Goal: Check status: Check status

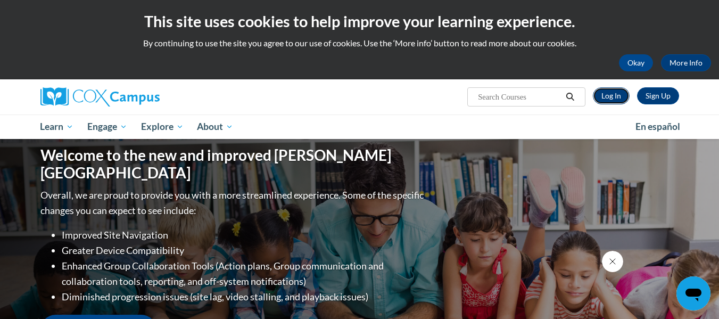
click at [607, 99] on link "Log In" at bounding box center [610, 95] width 37 height 17
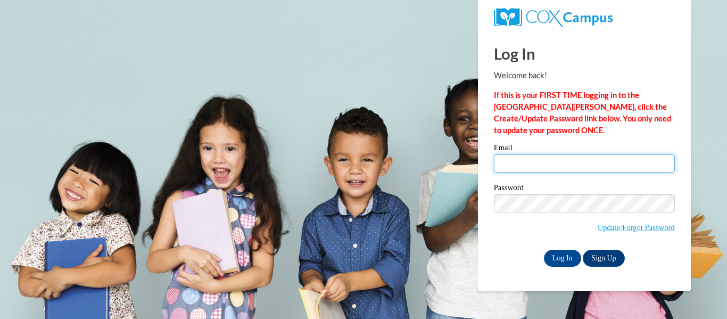
click at [511, 169] on input "Email" at bounding box center [584, 163] width 181 height 18
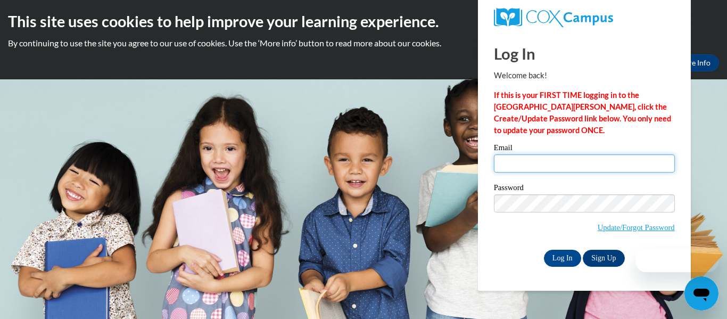
type input "utikiewilliams@yahoo.com"
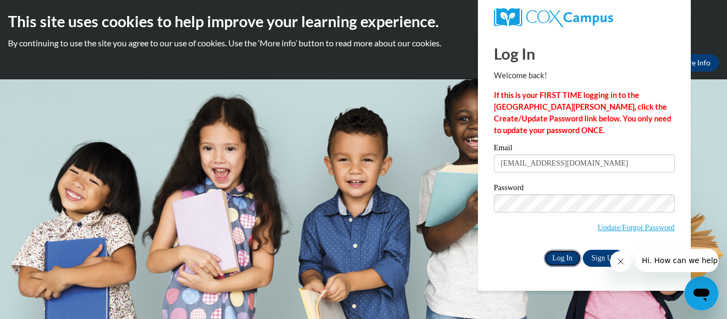
click at [551, 253] on input "Log In" at bounding box center [562, 257] width 37 height 17
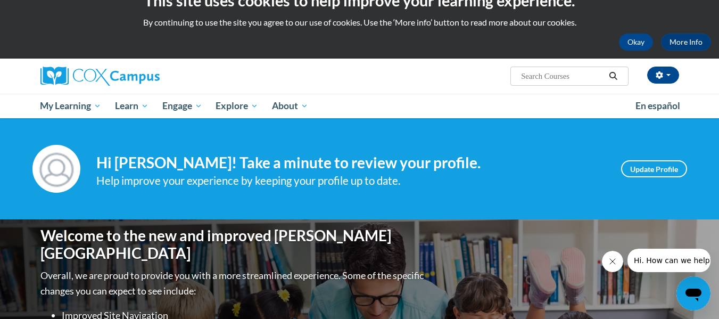
scroll to position [8, 0]
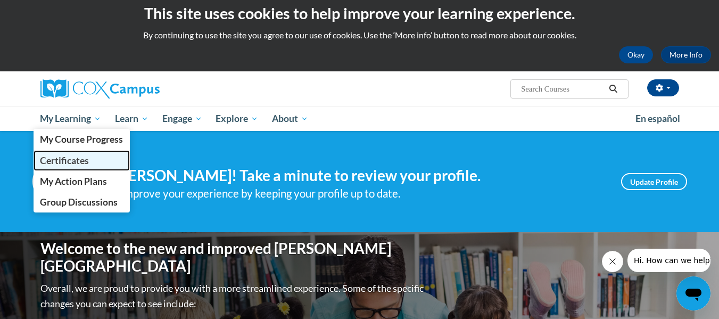
click at [77, 164] on span "Certificates" at bounding box center [64, 160] width 49 height 11
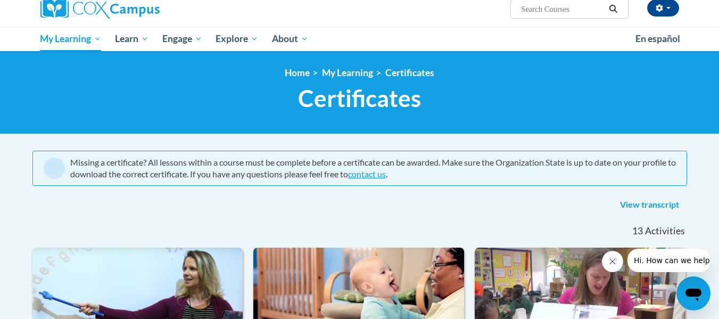
scroll to position [91, 0]
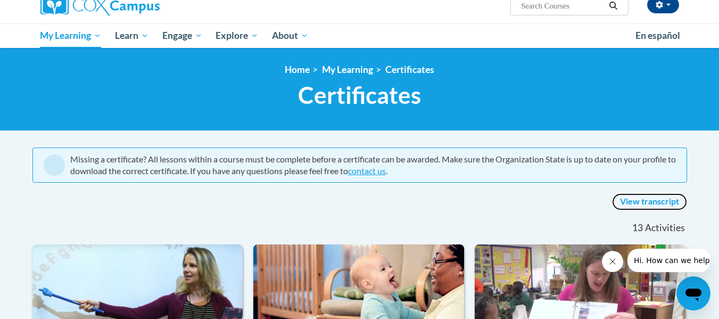
click at [631, 199] on link "View transcript" at bounding box center [649, 201] width 75 height 17
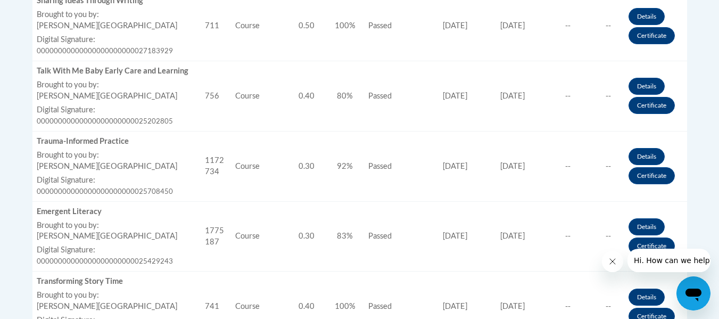
scroll to position [844, 0]
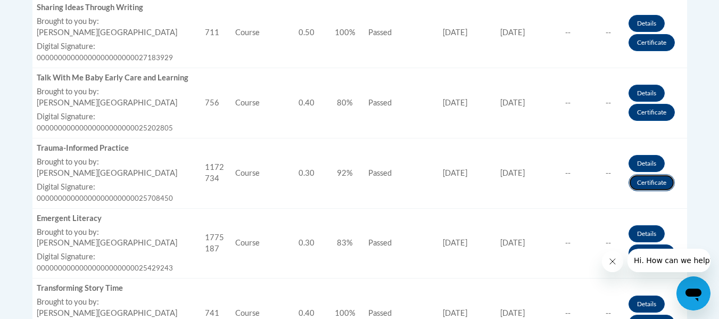
click at [651, 179] on link "Certificate" at bounding box center [651, 182] width 46 height 17
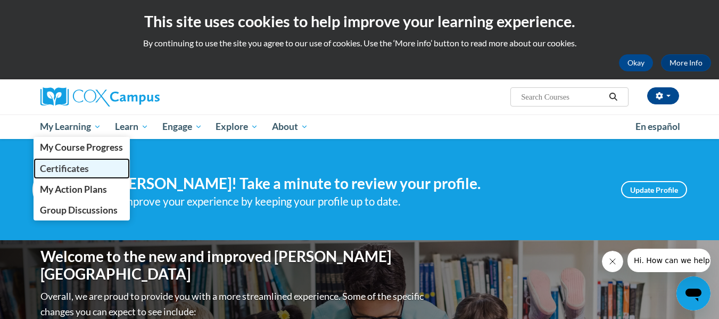
click at [85, 162] on link "Certificates" at bounding box center [82, 168] width 97 height 21
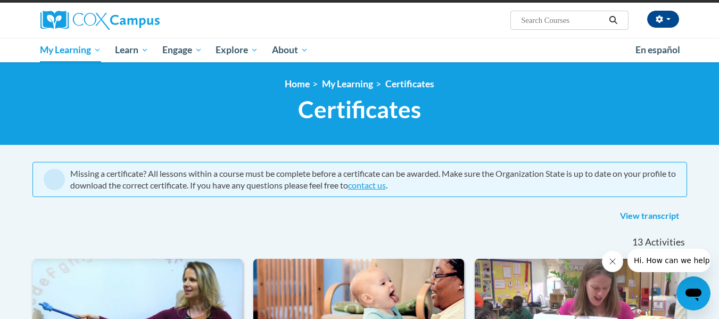
scroll to position [83, 0]
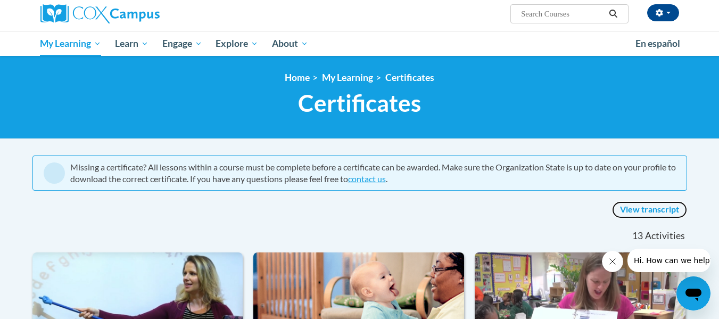
click at [646, 209] on link "View transcript" at bounding box center [649, 209] width 75 height 17
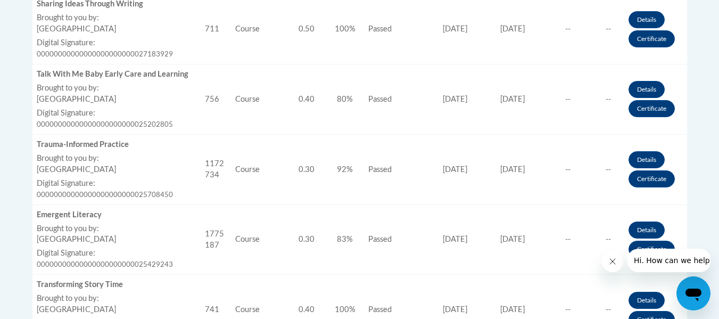
scroll to position [851, 0]
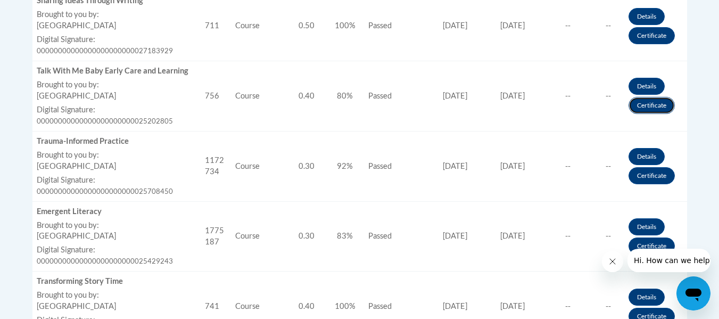
click at [638, 106] on link "Certificate" at bounding box center [651, 105] width 46 height 17
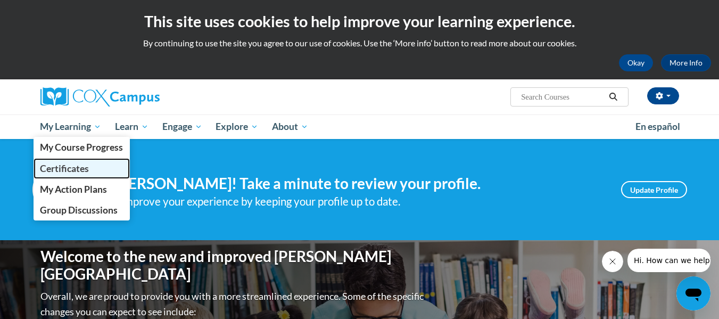
click at [77, 168] on span "Certificates" at bounding box center [64, 168] width 49 height 11
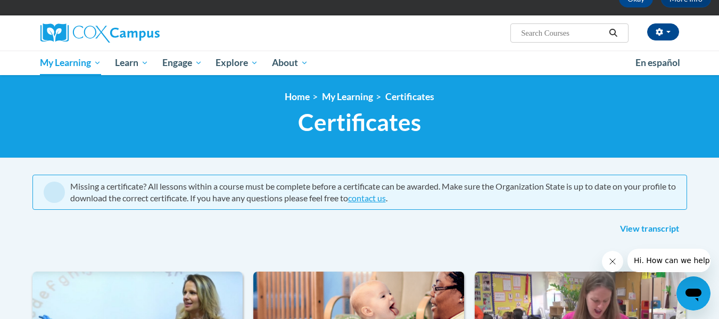
scroll to position [47, 0]
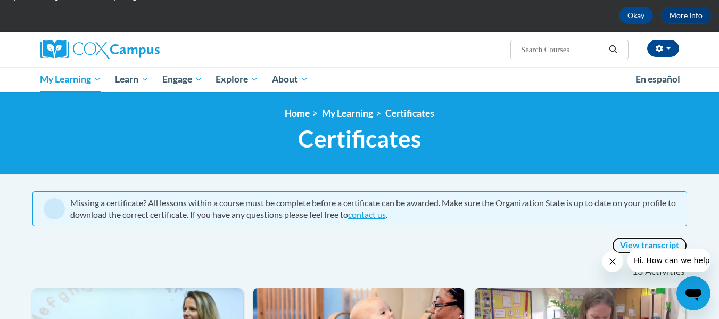
click at [667, 245] on link "View transcript" at bounding box center [649, 245] width 75 height 17
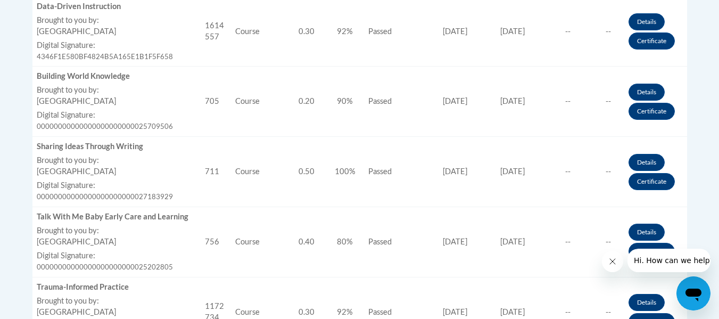
scroll to position [698, 0]
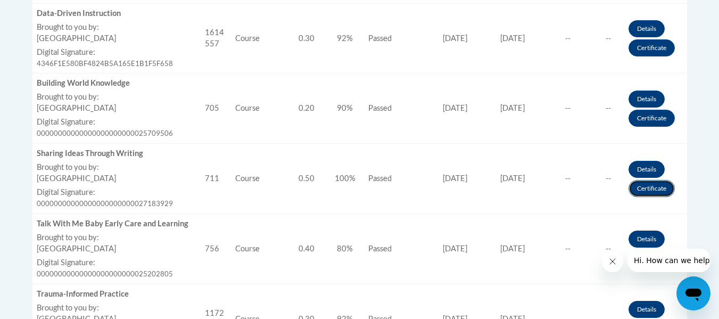
click at [639, 185] on link "Certificate" at bounding box center [651, 188] width 46 height 17
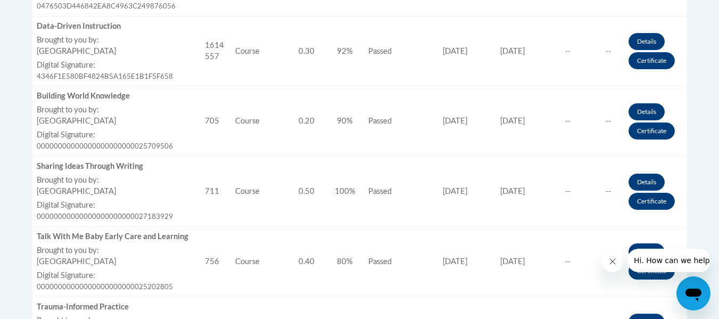
scroll to position [689, 0]
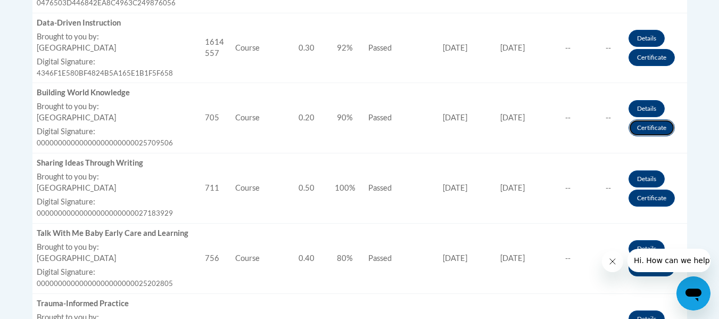
click at [646, 130] on link "Certificate" at bounding box center [651, 127] width 46 height 17
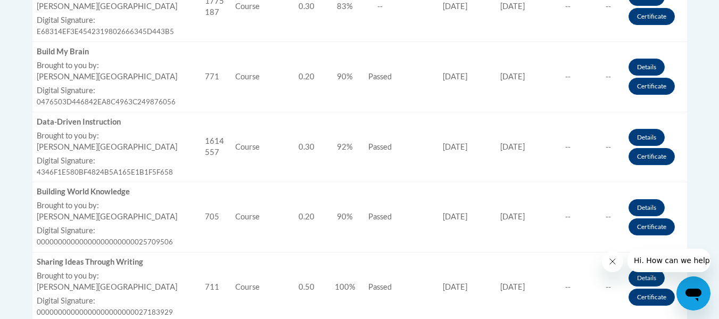
scroll to position [587, 0]
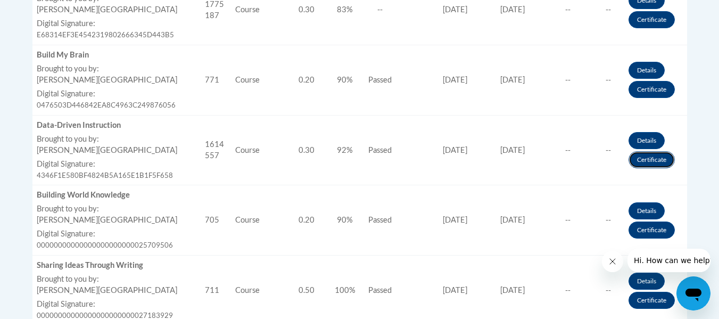
click at [645, 157] on link "Certificate" at bounding box center [651, 159] width 46 height 17
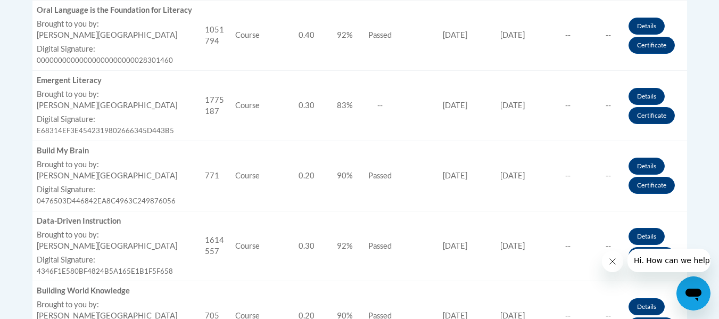
scroll to position [495, 0]
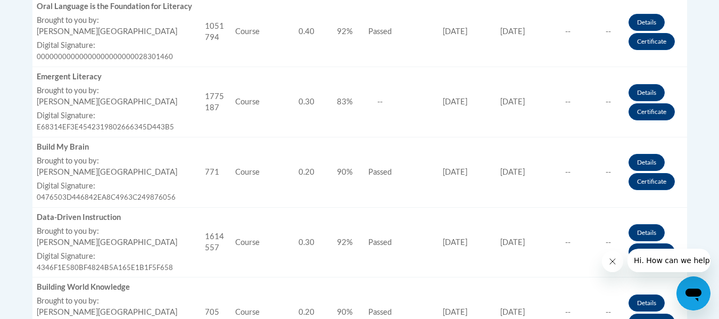
drag, startPoint x: 722, startPoint y: 35, endPoint x: 726, endPoint y: 115, distance: 79.9
click at [638, 178] on link "Certificate" at bounding box center [651, 181] width 46 height 17
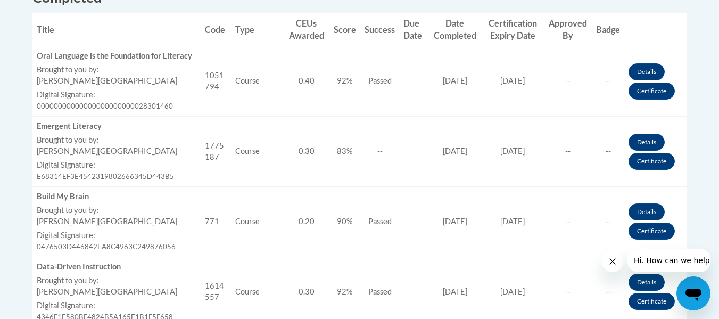
scroll to position [448, 0]
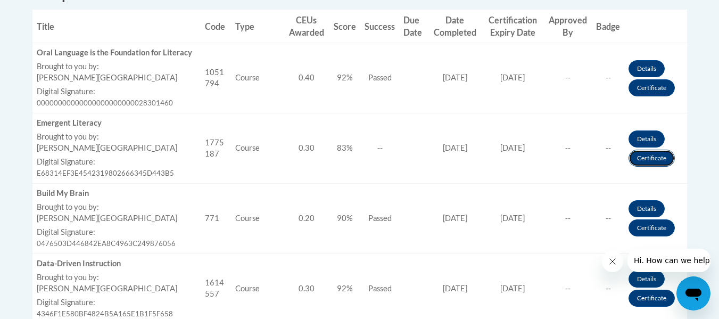
click at [639, 157] on link "Certificate" at bounding box center [651, 157] width 46 height 17
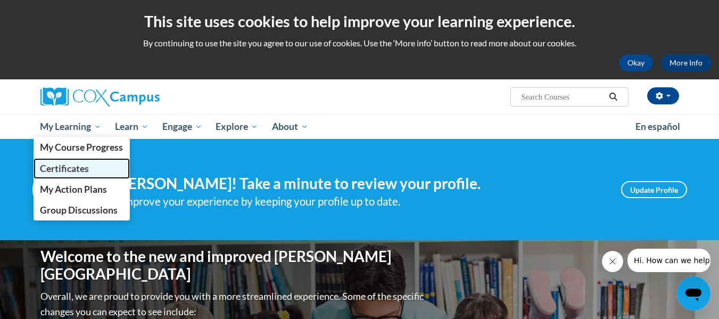
click at [84, 170] on span "Certificates" at bounding box center [64, 168] width 49 height 11
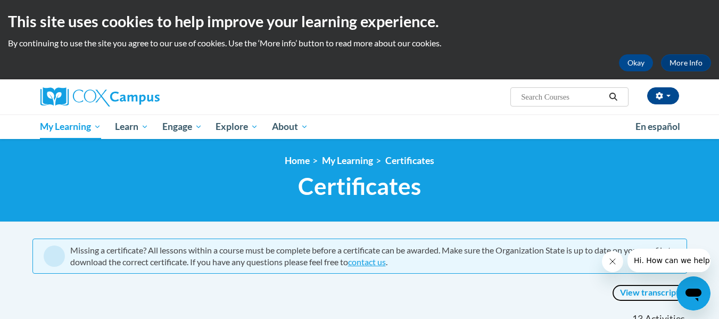
click at [659, 293] on link "View transcript" at bounding box center [649, 292] width 75 height 17
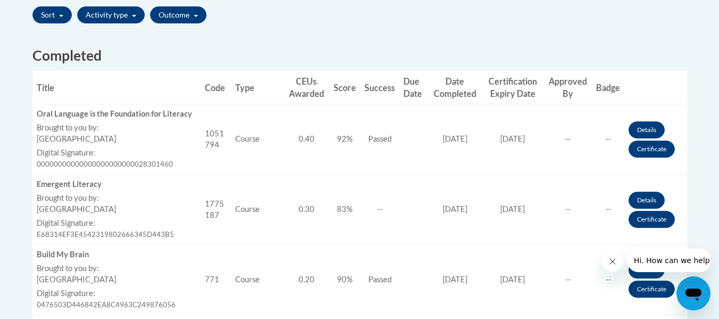
scroll to position [394, 0]
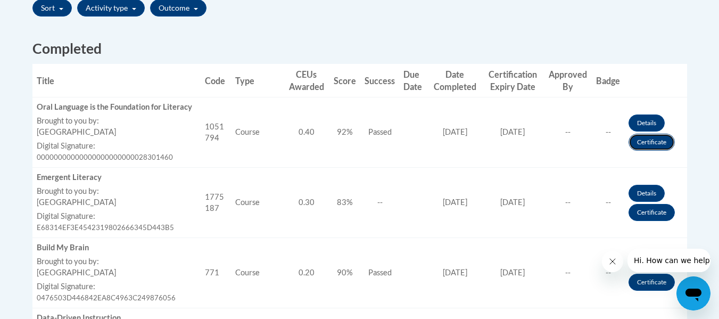
click at [636, 141] on link "Certificate" at bounding box center [651, 141] width 46 height 17
